Goal: Entertainment & Leisure: Consume media (video, audio)

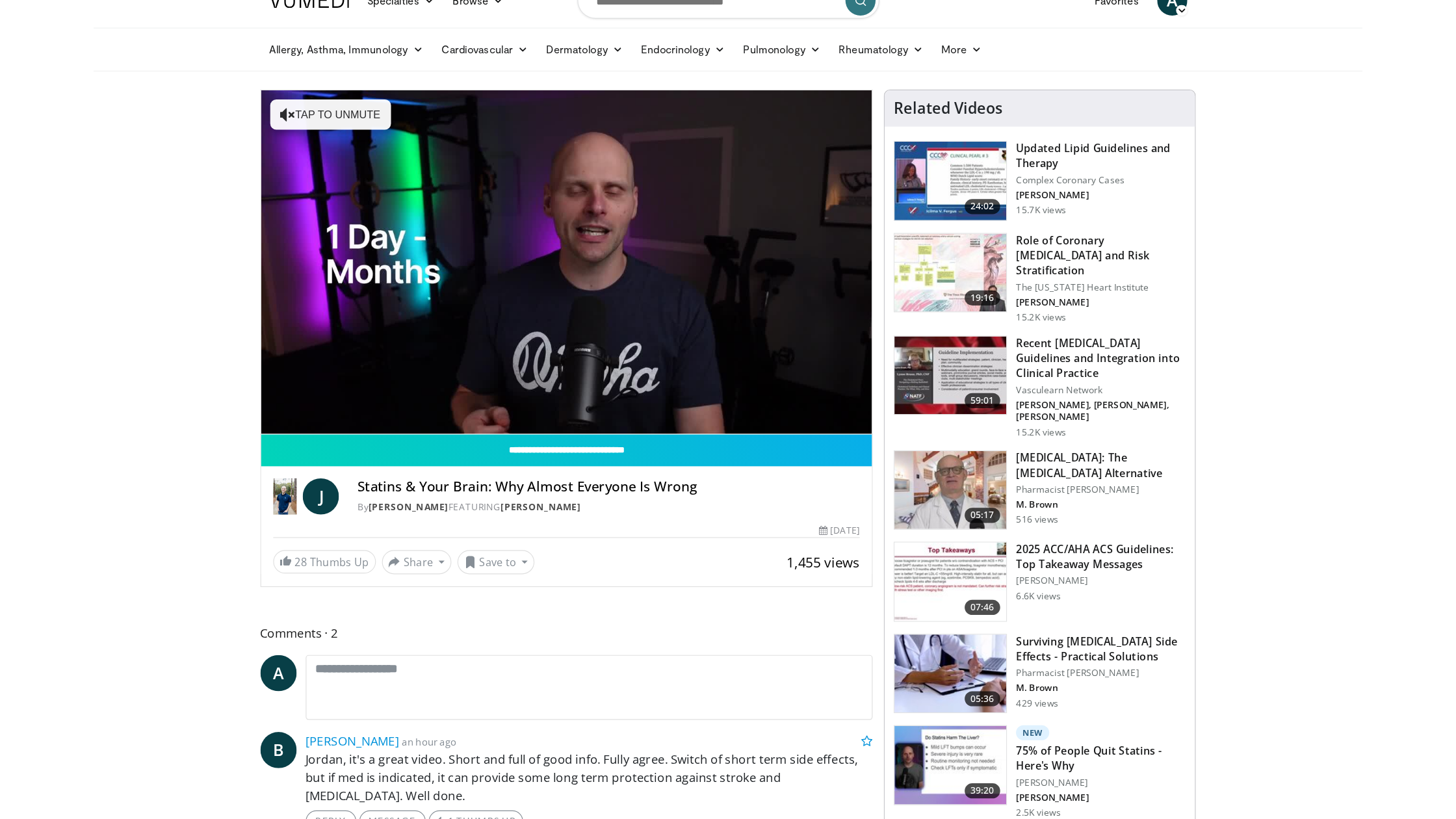
scroll to position [25, 0]
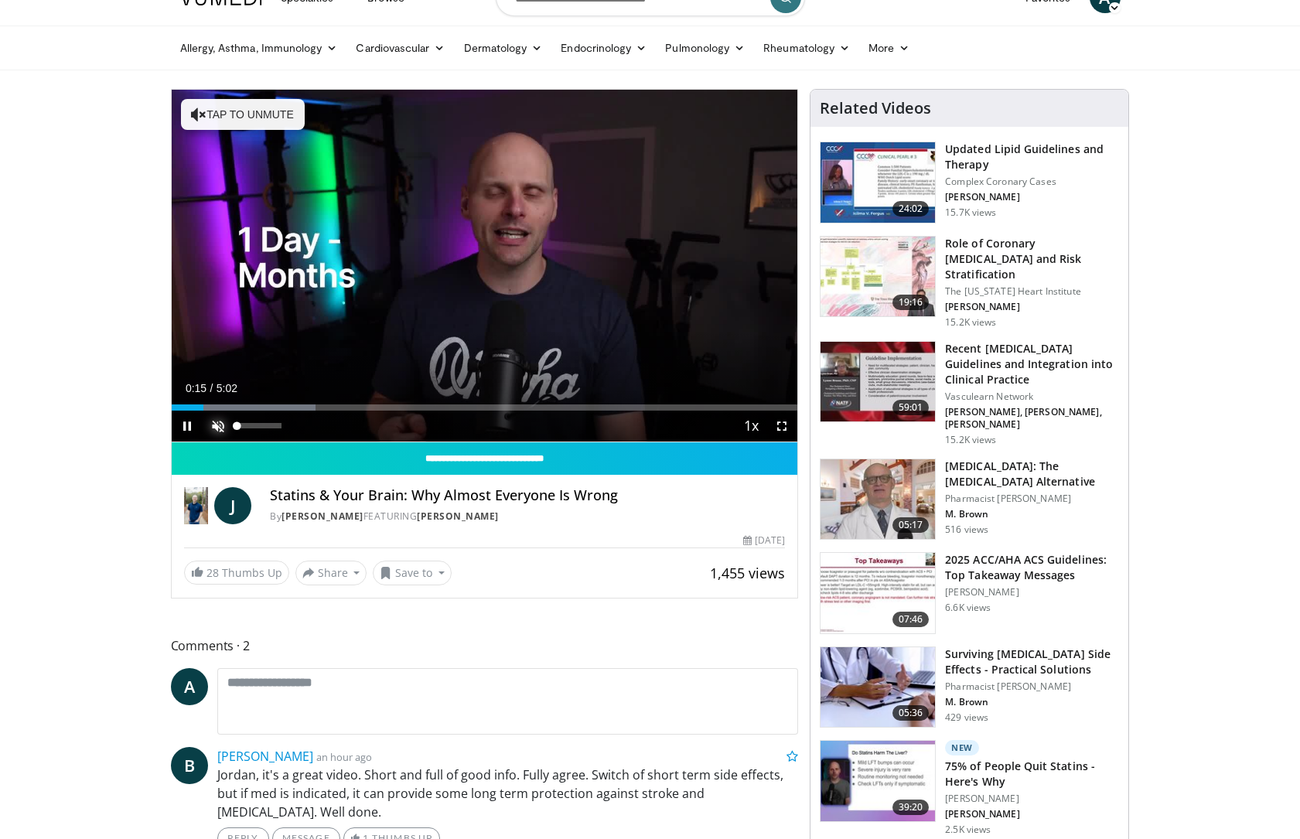
click at [217, 425] on span "Video Player" at bounding box center [218, 426] width 31 height 31
click at [781, 427] on span "Video Player" at bounding box center [782, 426] width 31 height 31
